Goal: Navigation & Orientation: Find specific page/section

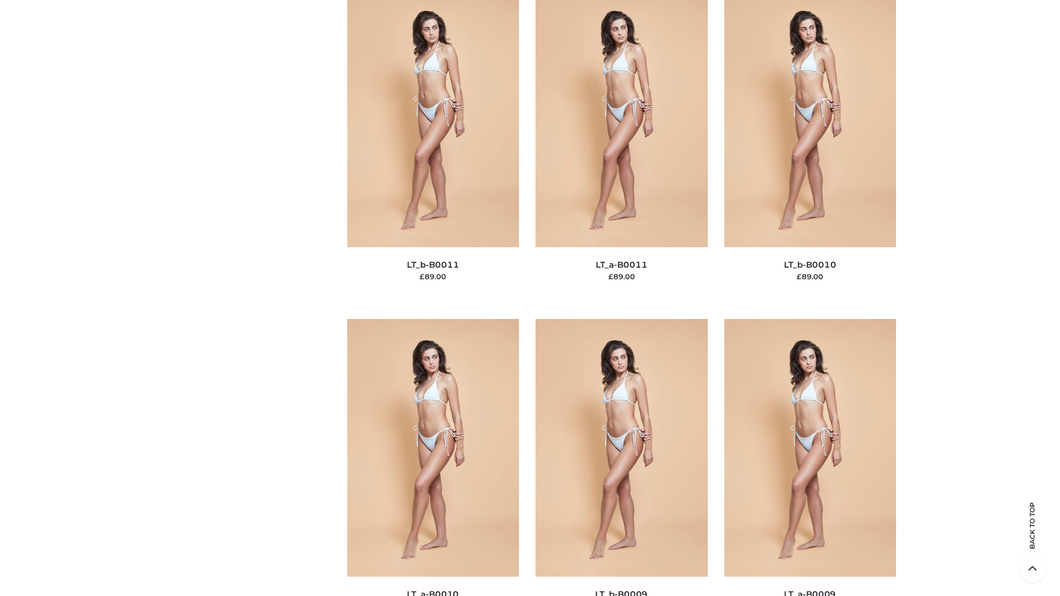
scroll to position [4959, 0]
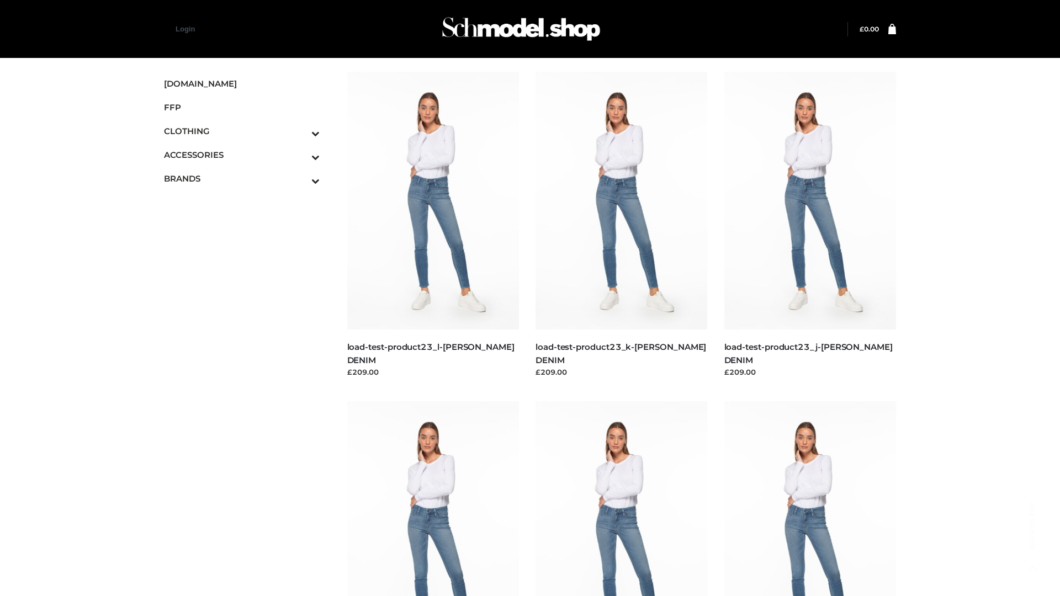
scroll to position [968, 0]
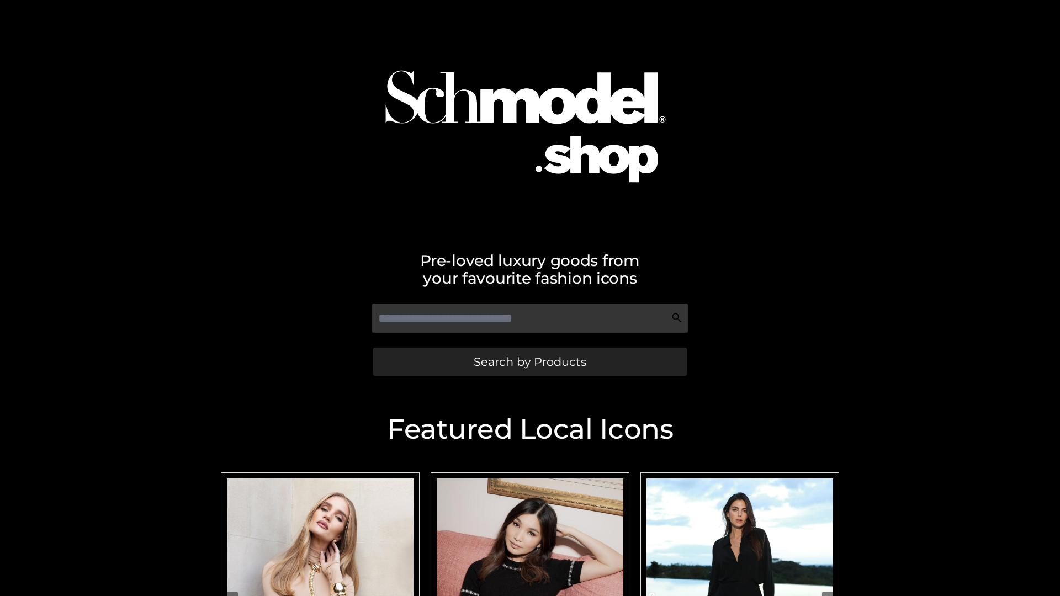
click at [530, 362] on span "Search by Products" at bounding box center [530, 362] width 113 height 12
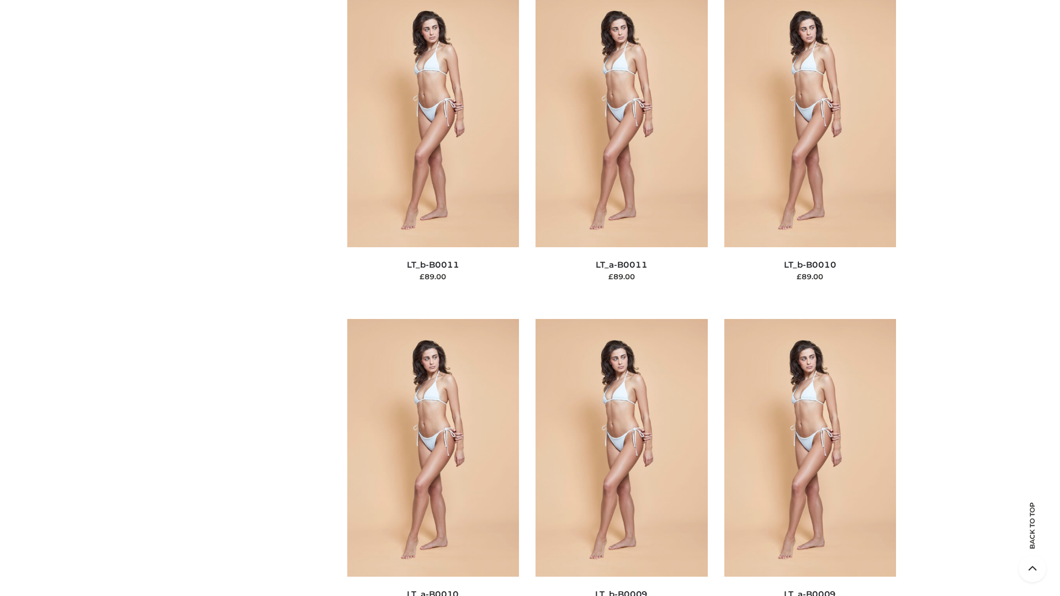
scroll to position [4959, 0]
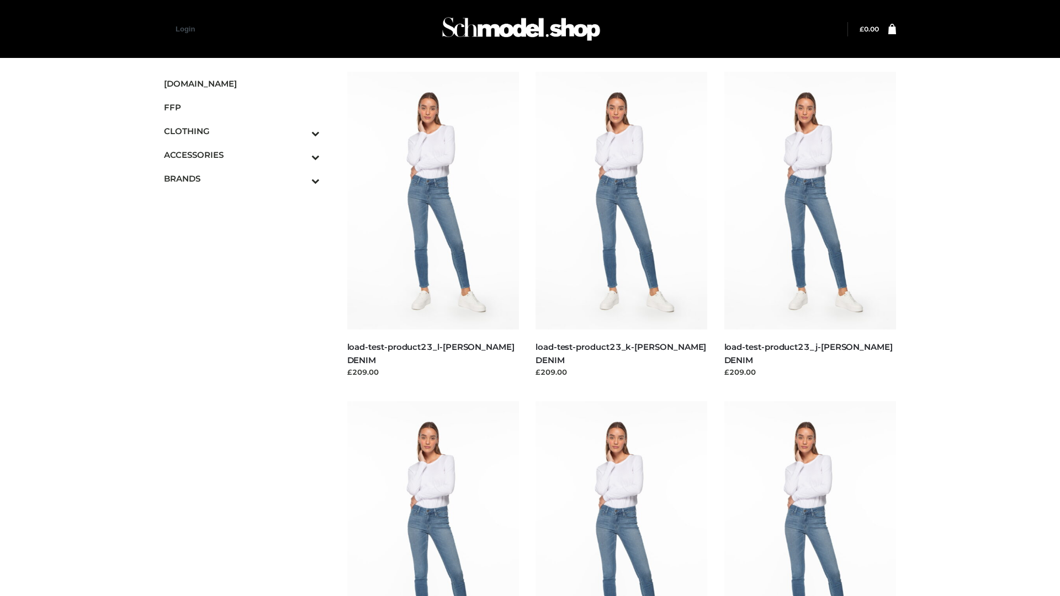
scroll to position [968, 0]
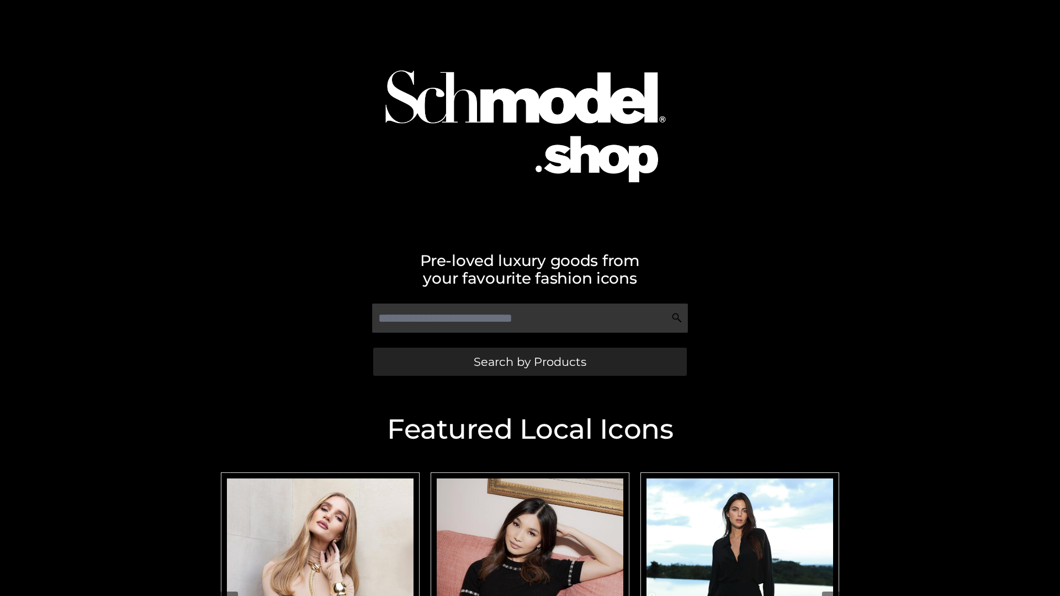
click at [530, 362] on span "Search by Products" at bounding box center [530, 362] width 113 height 12
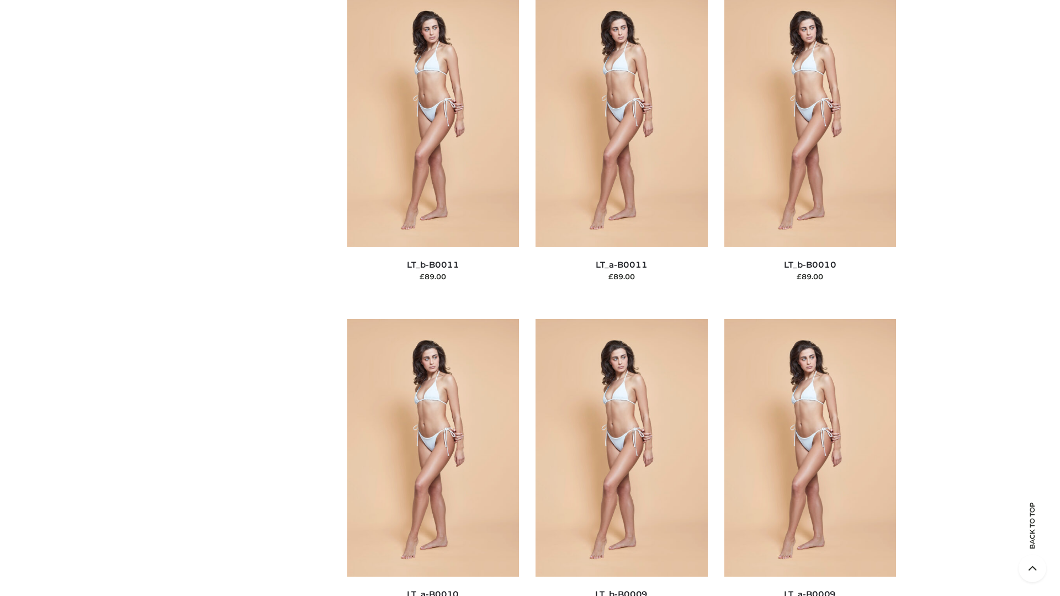
scroll to position [4959, 0]
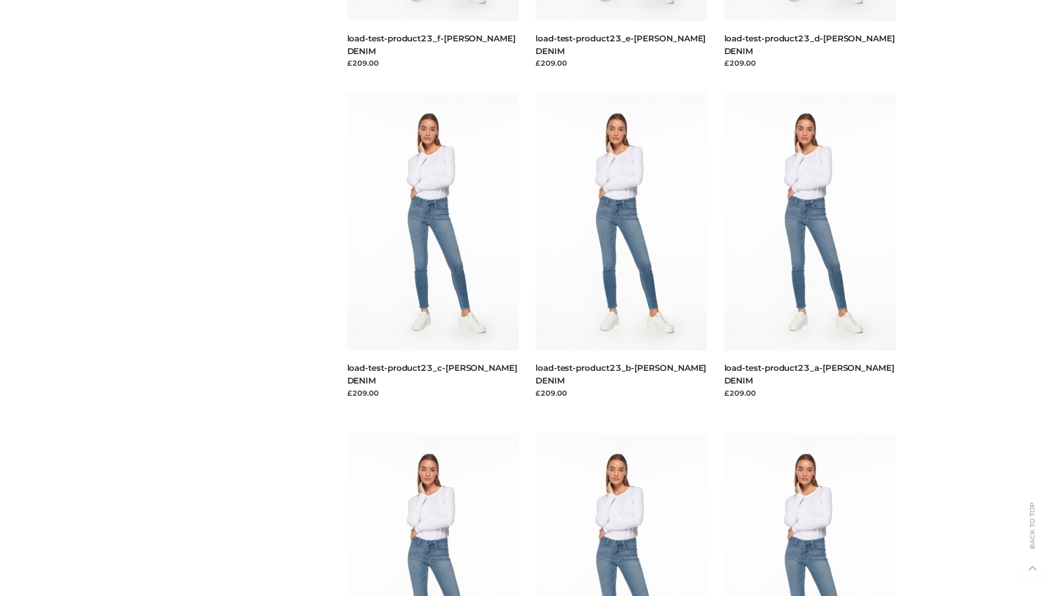
scroll to position [968, 0]
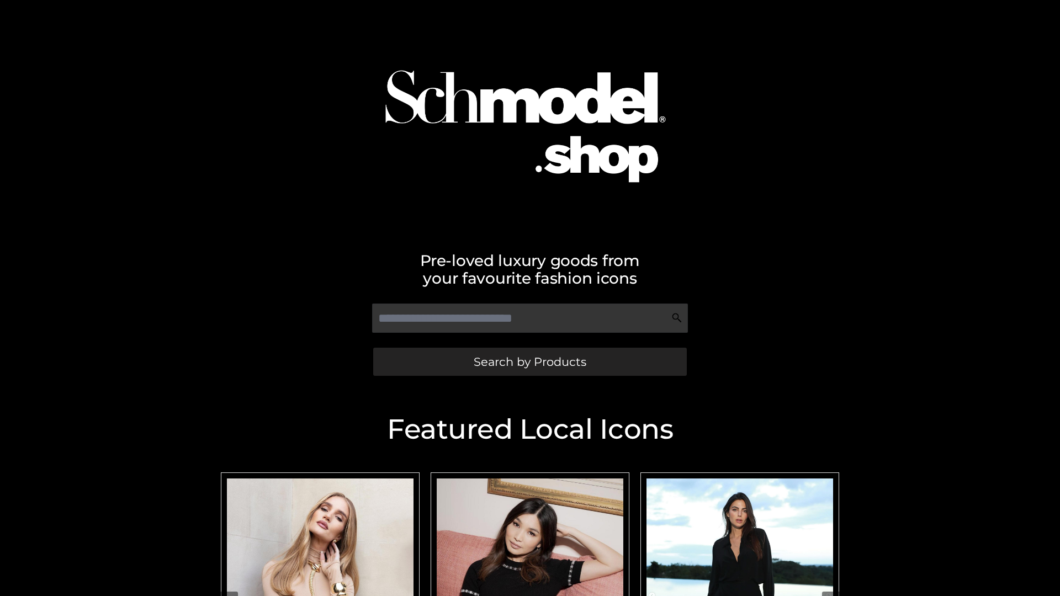
click at [530, 362] on span "Search by Products" at bounding box center [530, 362] width 113 height 12
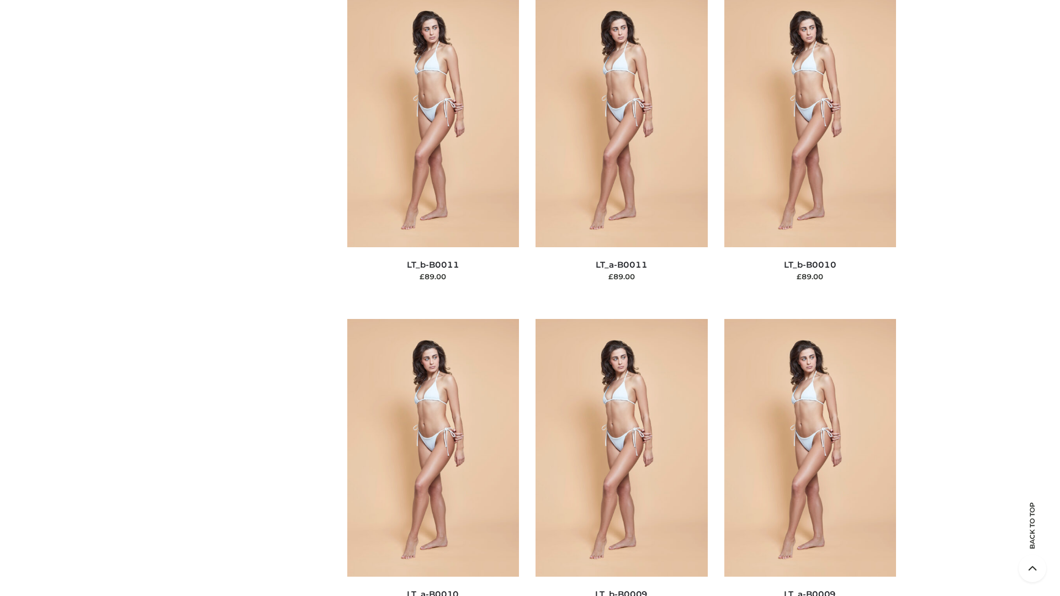
scroll to position [4959, 0]
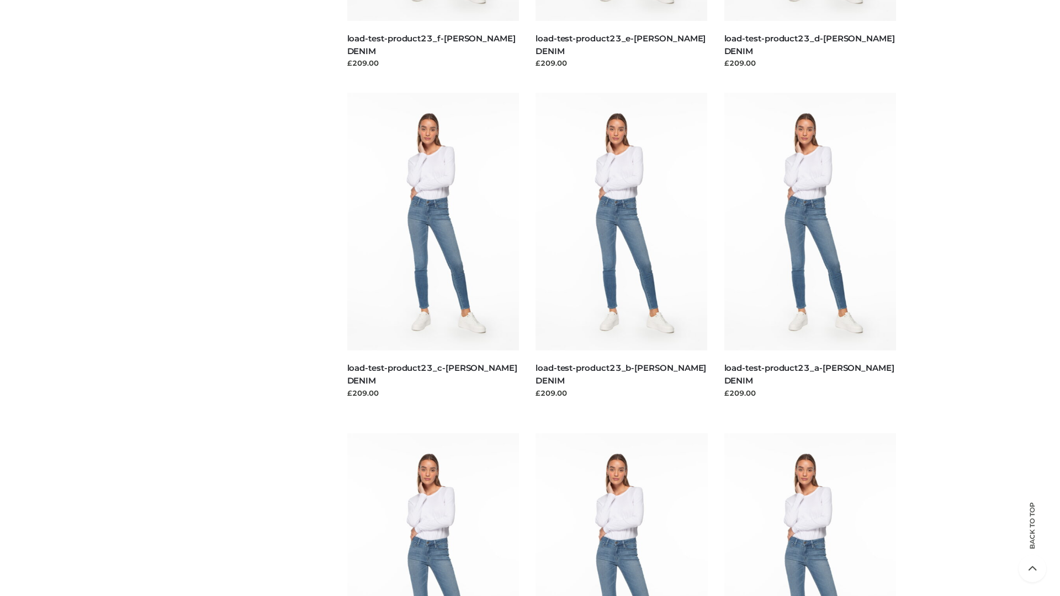
scroll to position [968, 0]
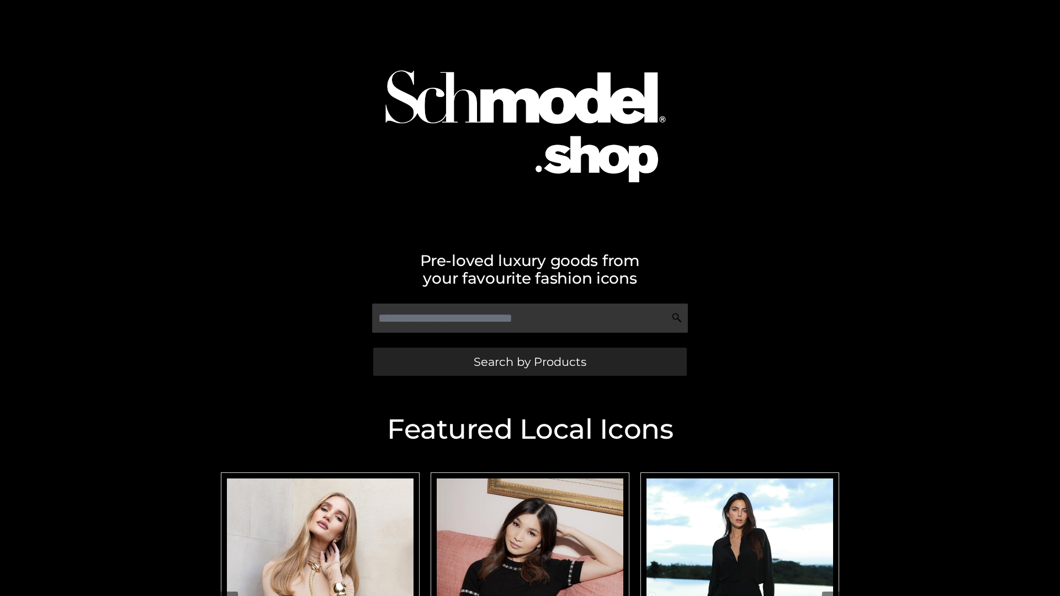
click at [530, 362] on span "Search by Products" at bounding box center [530, 362] width 113 height 12
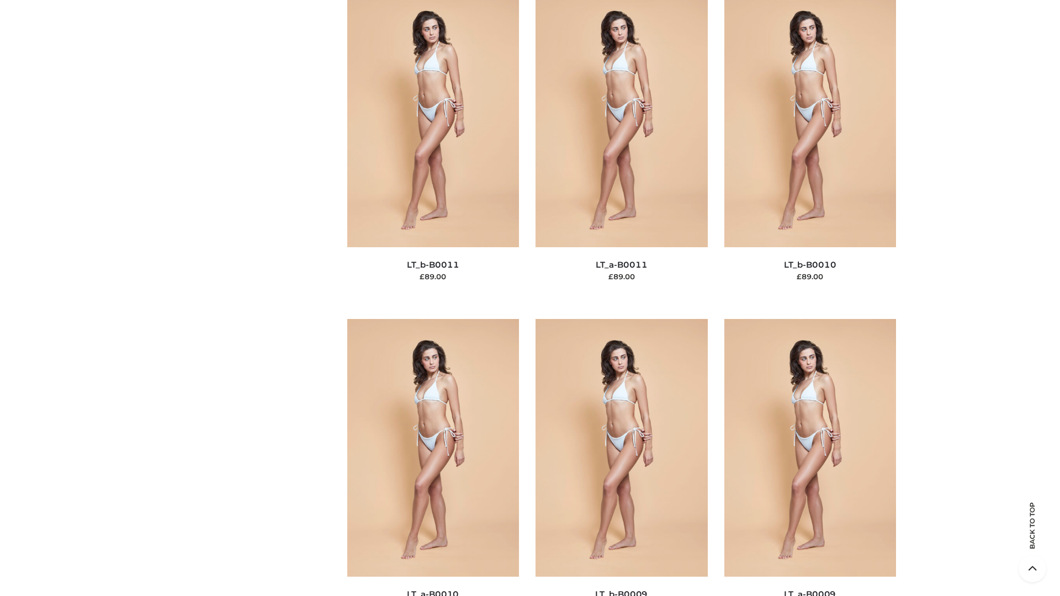
scroll to position [4959, 0]
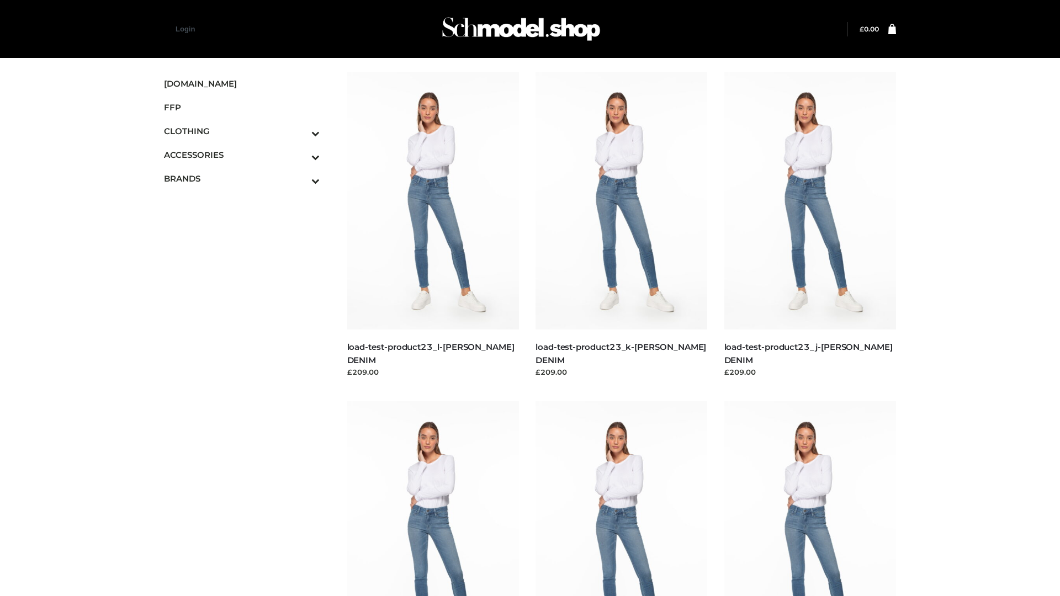
scroll to position [968, 0]
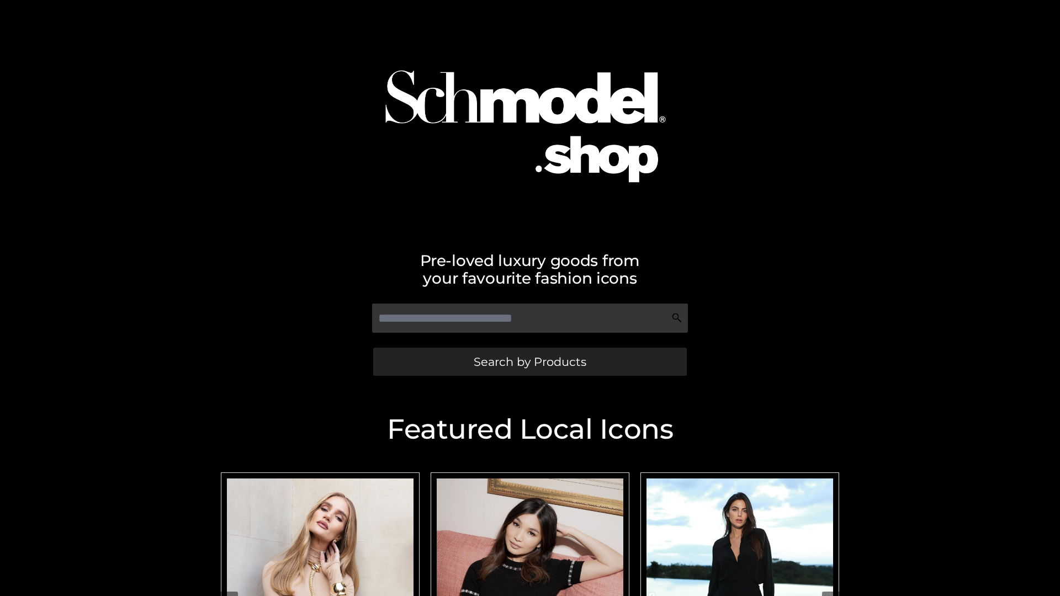
click at [530, 362] on span "Search by Products" at bounding box center [530, 362] width 113 height 12
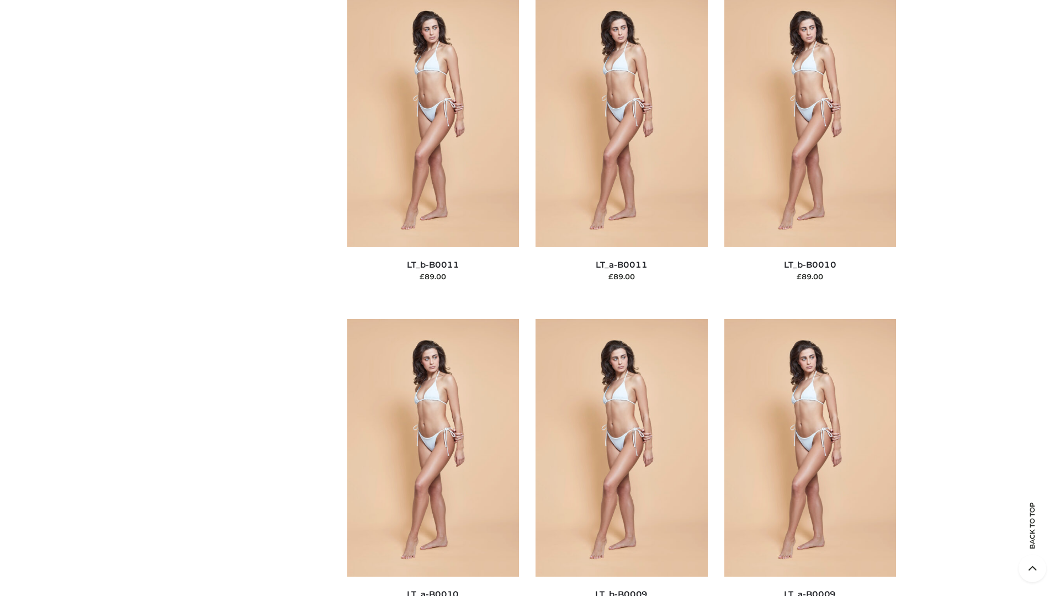
scroll to position [4959, 0]
